Goal: Transaction & Acquisition: Purchase product/service

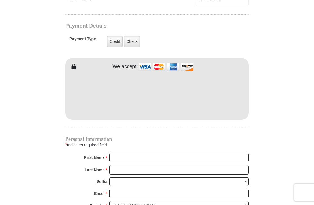
scroll to position [433, 0]
click at [133, 45] on label "Check" at bounding box center [131, 42] width 16 height 12
click at [0, 0] on input "Check" at bounding box center [0, 0] width 0 height 0
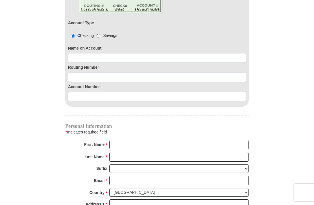
scroll to position [518, 0]
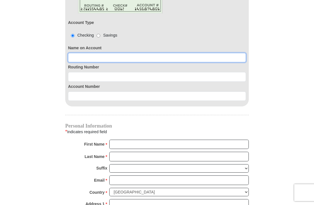
click at [82, 60] on input at bounding box center [157, 58] width 178 height 10
type input "[PERSON_NAME]"
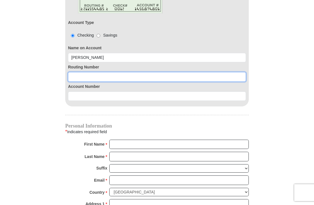
click at [81, 80] on input at bounding box center [157, 77] width 178 height 10
type input "281082384"
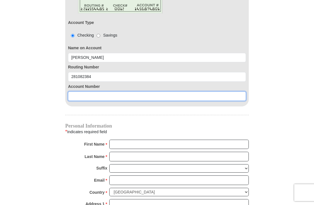
click at [81, 98] on input at bounding box center [157, 97] width 178 height 10
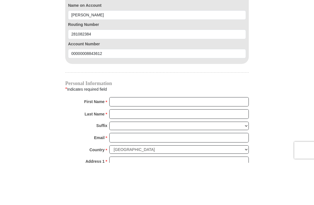
scroll to position [560, 0]
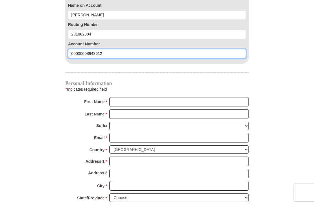
type input "00000008843612"
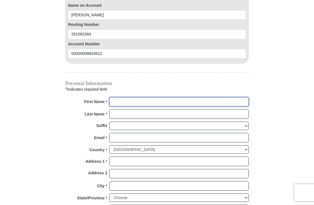
click at [124, 103] on input "First Name *" at bounding box center [178, 102] width 139 height 10
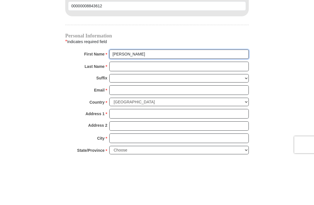
type input "[PERSON_NAME]"
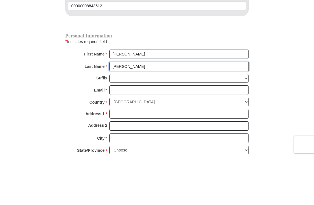
type input "[PERSON_NAME]"
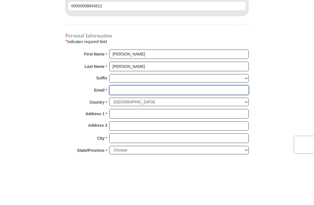
click at [126, 133] on input "Email *" at bounding box center [178, 138] width 139 height 10
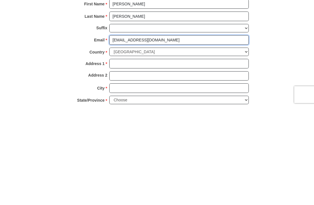
type input "[EMAIL_ADDRESS][DOMAIN_NAME]"
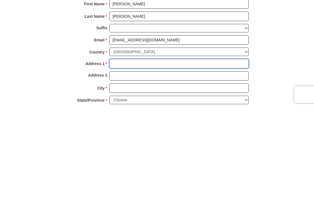
click at [125, 157] on input "Address 1 *" at bounding box center [178, 162] width 139 height 10
type input "PO Box 90082"
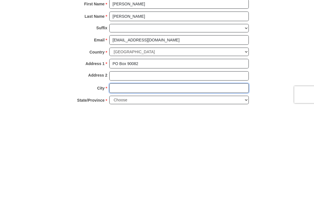
type input "[GEOGRAPHIC_DATA]"
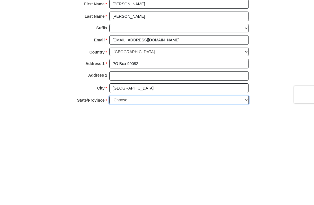
select select "WI"
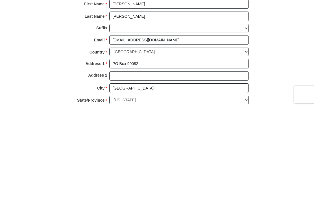
scroll to position [608, 0]
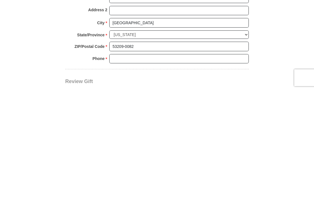
click at [140, 157] on input "53209-0082" at bounding box center [178, 162] width 139 height 10
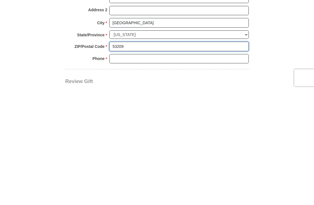
type input "53209"
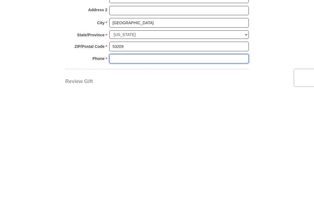
click at [121, 169] on input "Phone * *" at bounding box center [178, 174] width 139 height 10
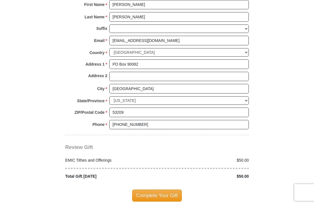
scroll to position [657, 0]
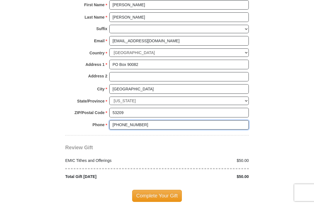
type input "[PHONE_NUMBER]"
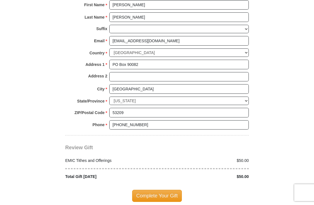
click at [160, 193] on span "Complete Your Gift" at bounding box center [157, 196] width 50 height 12
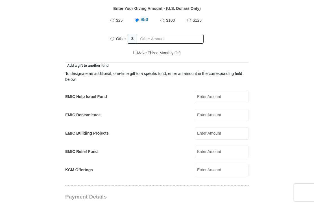
click at [114, 40] on input "Other" at bounding box center [112, 39] width 4 height 4
radio input "true"
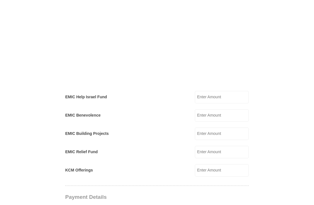
scroll to position [352, 0]
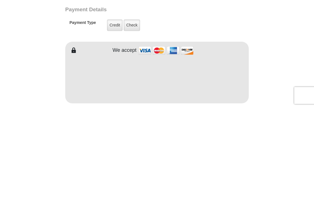
type input "300.00"
click at [132, 117] on label "Check" at bounding box center [131, 123] width 16 height 12
click at [0, 0] on input "Check" at bounding box center [0, 0] width 0 height 0
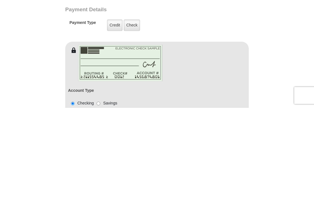
scroll to position [450, 0]
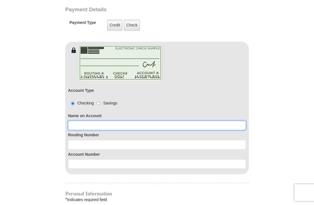
click at [79, 130] on input at bounding box center [157, 126] width 178 height 10
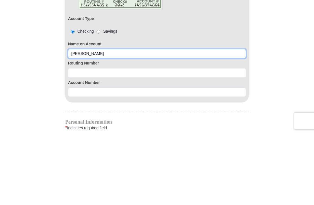
type input "[PERSON_NAME]"
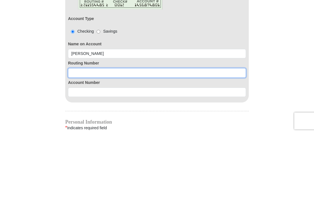
click at [78, 140] on input at bounding box center [157, 145] width 178 height 10
type input "275981378"
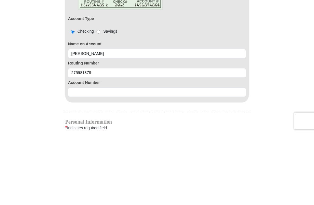
click at [82, 160] on input at bounding box center [157, 165] width 178 height 10
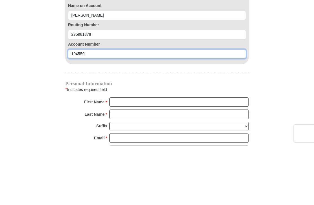
scroll to position [502, 0]
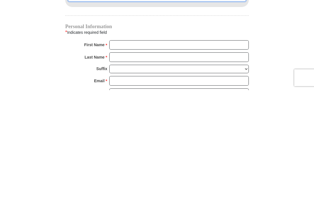
type input "194559"
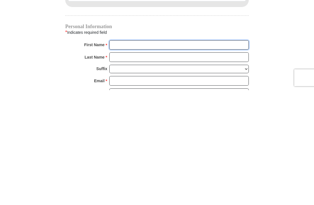
click at [127, 155] on input "First Name *" at bounding box center [178, 160] width 139 height 10
type input "[PERSON_NAME]"
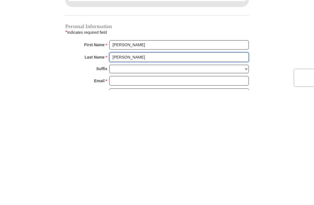
type input "[PERSON_NAME]"
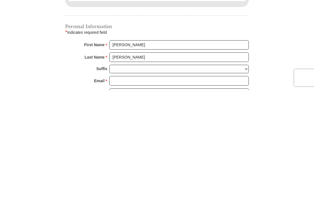
click at [128, 191] on input "Email *" at bounding box center [178, 196] width 139 height 10
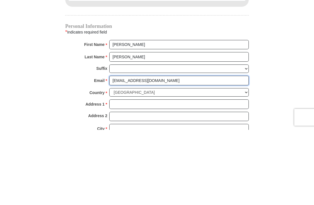
scroll to position [544, 0]
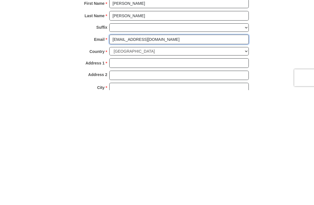
type input "[EMAIL_ADDRESS][DOMAIN_NAME]"
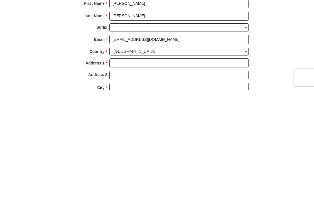
click at [128, 173] on input "Address 1 *" at bounding box center [178, 178] width 139 height 10
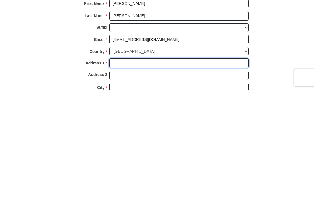
type input "PO Box 90082"
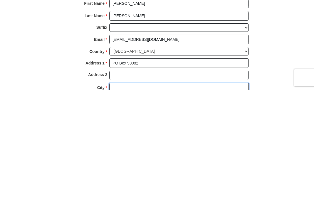
type input "[GEOGRAPHIC_DATA]"
select select "WI"
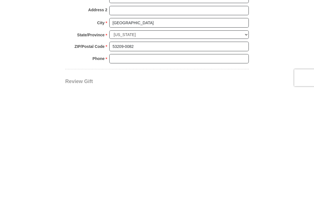
click at [140, 157] on input "53209-0082" at bounding box center [178, 162] width 139 height 10
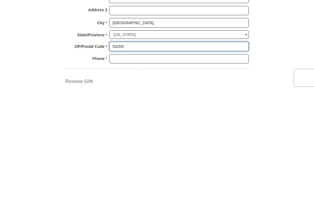
type input "53209"
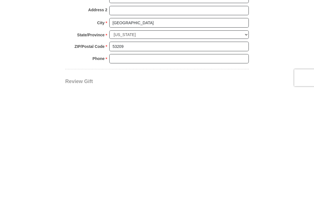
click at [118, 169] on input "Phone * *" at bounding box center [178, 174] width 139 height 10
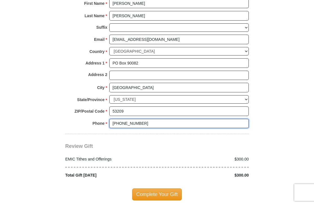
scroll to position [659, 0]
type input "[PHONE_NUMBER]"
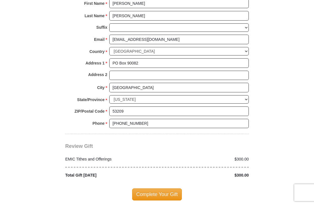
click at [160, 190] on span "Complete Your Gift" at bounding box center [157, 195] width 50 height 12
